Goal: Transaction & Acquisition: Purchase product/service

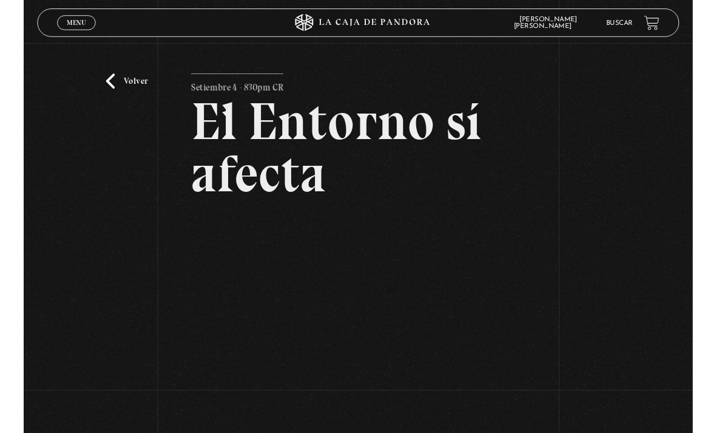
scroll to position [175, 0]
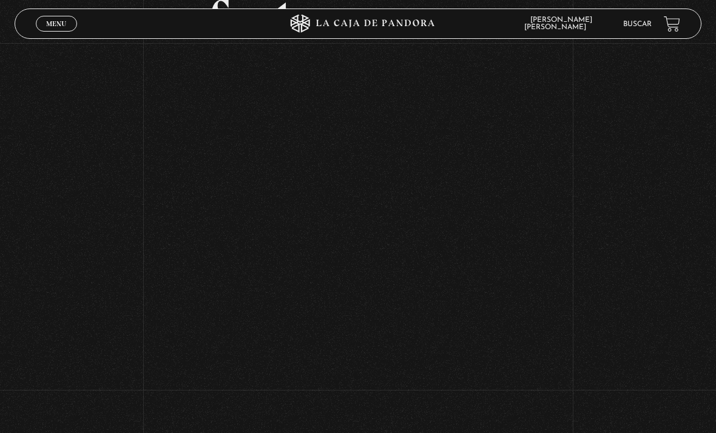
click at [64, 19] on link "Menu Cerrar" at bounding box center [56, 24] width 41 height 16
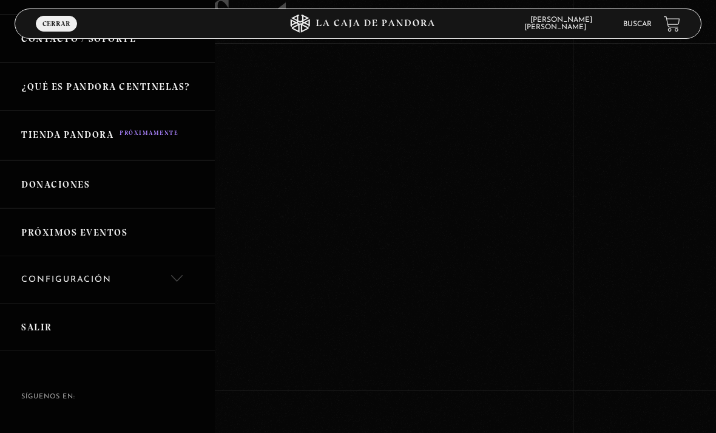
scroll to position [219, 0]
click at [79, 328] on link "Salir" at bounding box center [107, 328] width 215 height 48
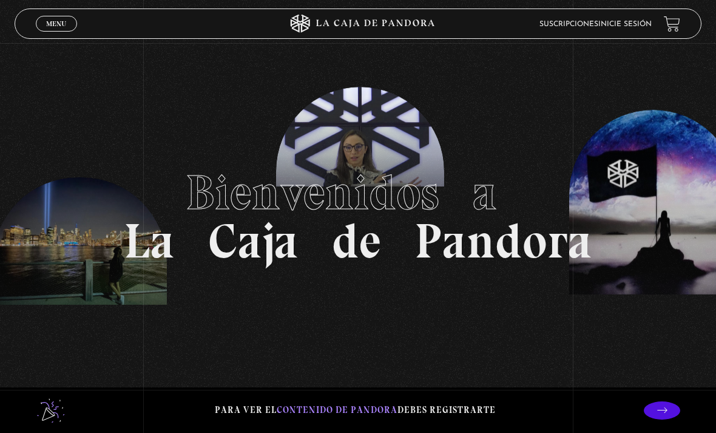
click at [63, 11] on div "Menu Cerrar" at bounding box center [143, 23] width 215 height 29
click at [66, 31] on span "Cerrar" at bounding box center [56, 34] width 29 height 8
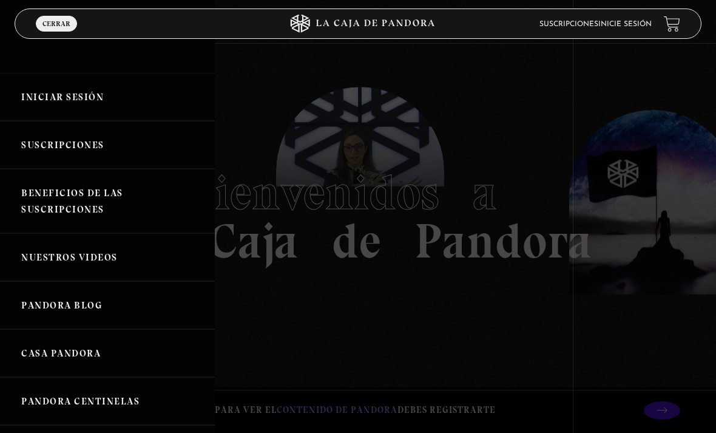
click at [113, 103] on link "Iniciar Sesión" at bounding box center [107, 97] width 215 height 48
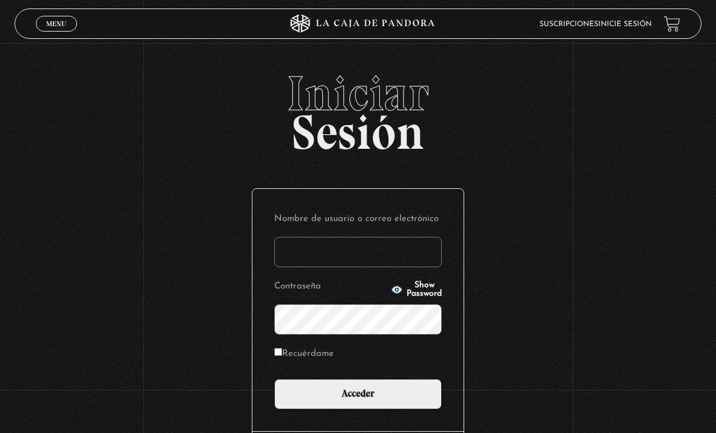
type input "[EMAIL_ADDRESS][DOMAIN_NAME]"
click at [358, 400] on input "Acceder" at bounding box center [357, 394] width 167 height 30
click at [351, 387] on input "Acceder" at bounding box center [357, 394] width 167 height 30
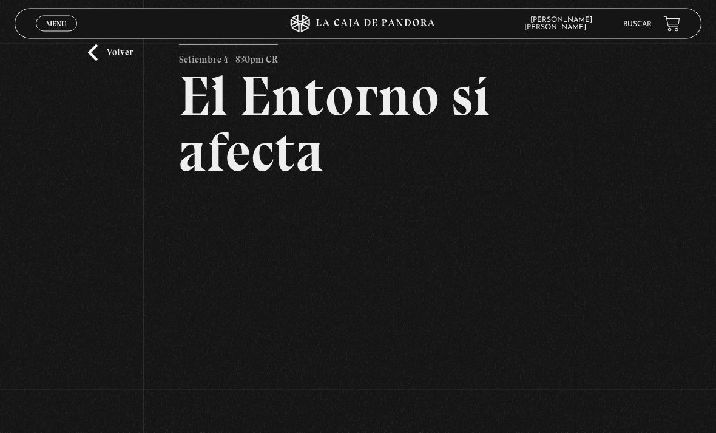
scroll to position [41, 0]
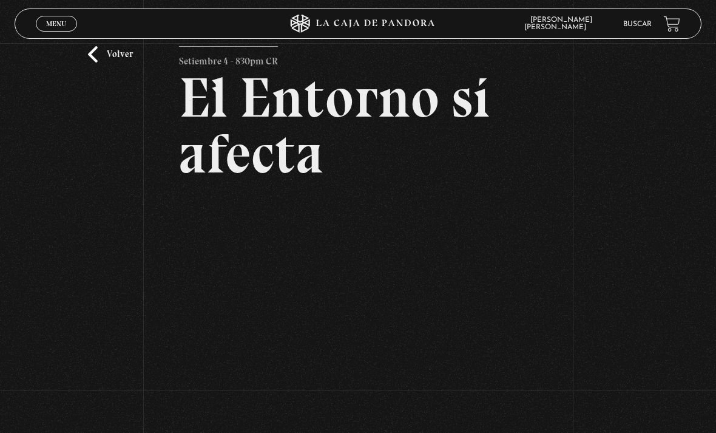
click at [118, 63] on link "Volver" at bounding box center [110, 54] width 45 height 16
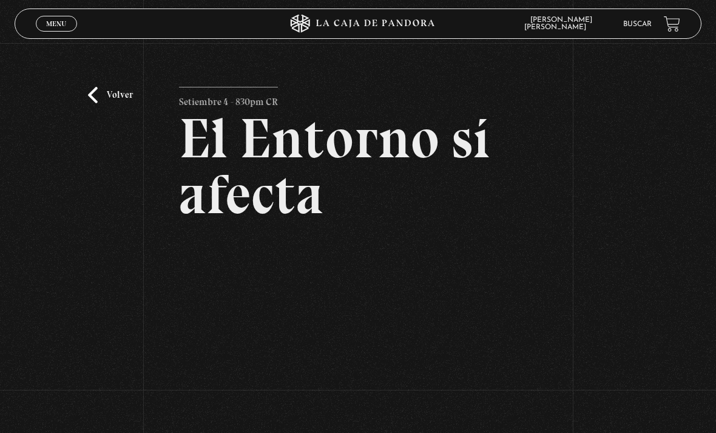
click at [111, 101] on link "Volver" at bounding box center [110, 95] width 45 height 16
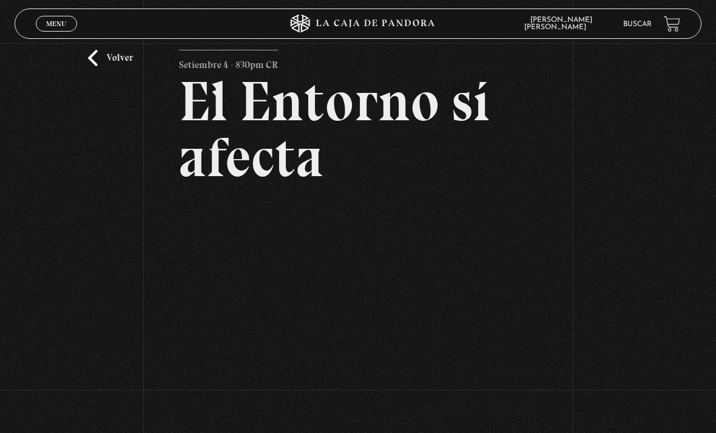
scroll to position [38, 0]
click at [120, 58] on link "Volver" at bounding box center [110, 57] width 45 height 16
click at [108, 64] on link "Volver" at bounding box center [110, 57] width 45 height 16
